Goal: Find contact information: Find contact information

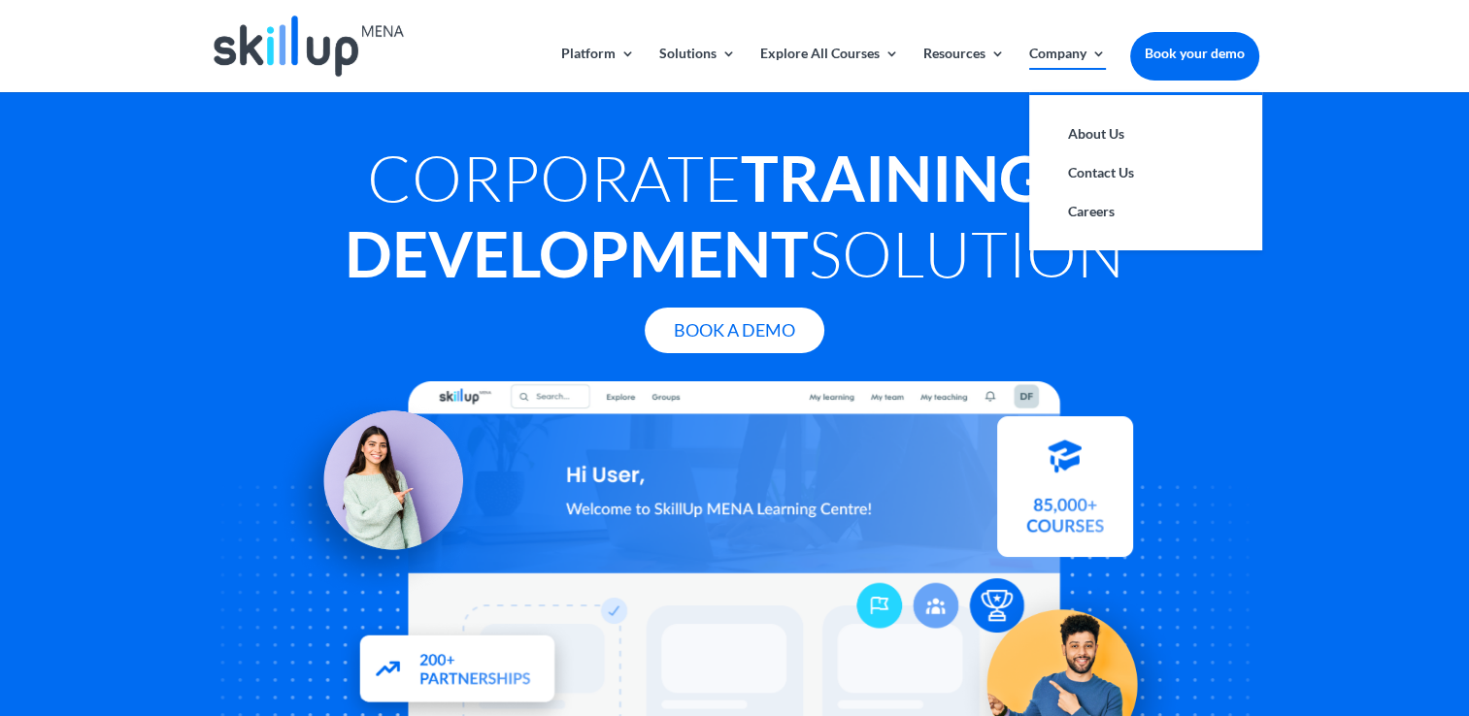
click at [1056, 56] on link "Company" at bounding box center [1067, 70] width 77 height 46
click at [1072, 176] on link "Contact Us" at bounding box center [1145, 172] width 194 height 39
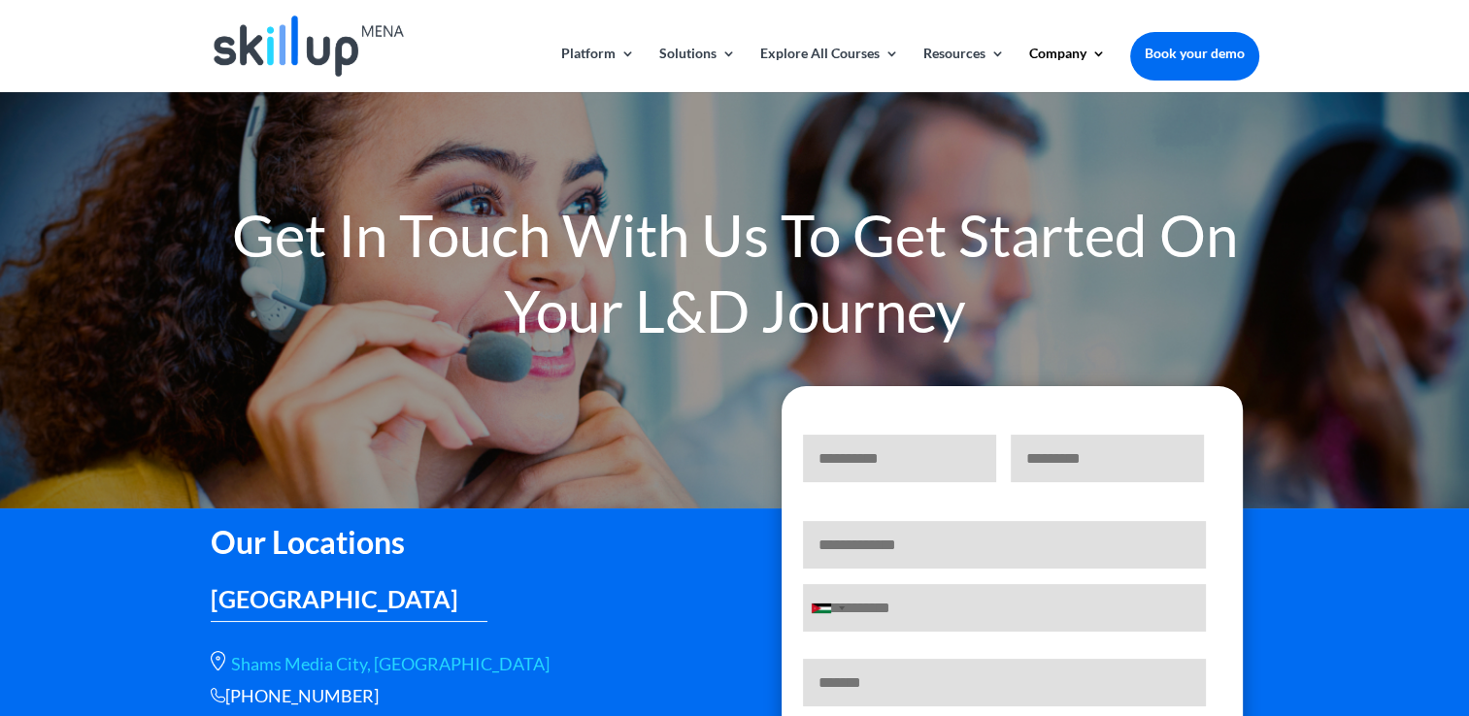
drag, startPoint x: 5, startPoint y: 18, endPoint x: 74, endPoint y: 54, distance: 77.7
click at [4, 18] on header "Platform Content Hub Learning Management System Integrations Corporate Learning…" at bounding box center [734, 46] width 1469 height 92
